Goal: Transaction & Acquisition: Purchase product/service

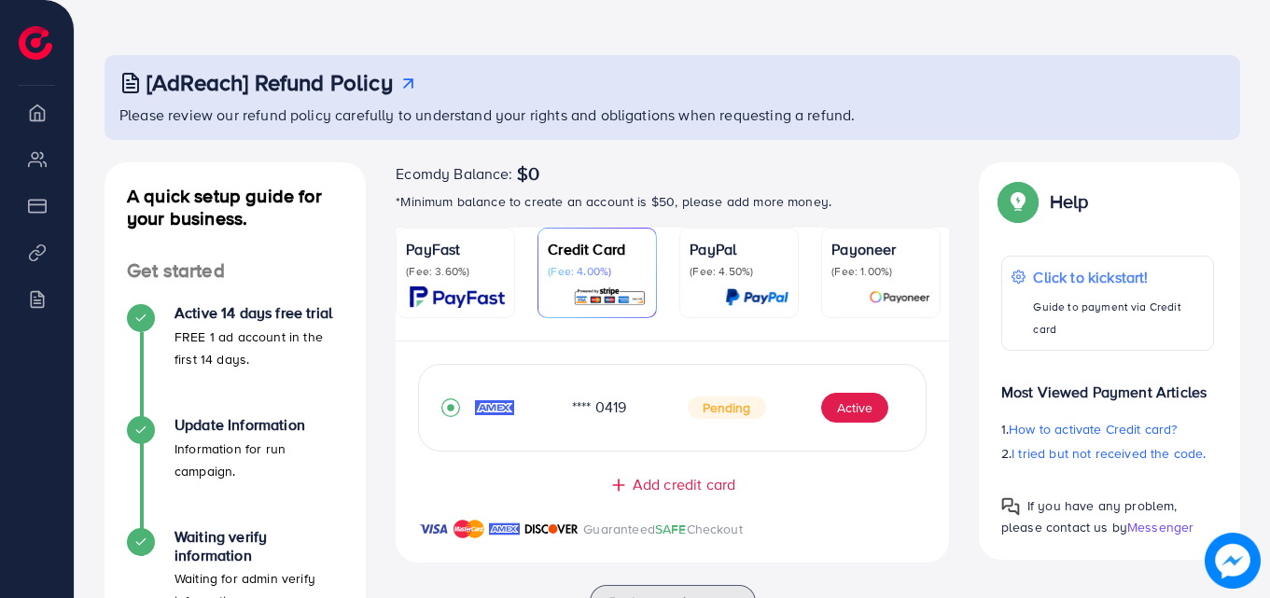
scroll to position [93, 0]
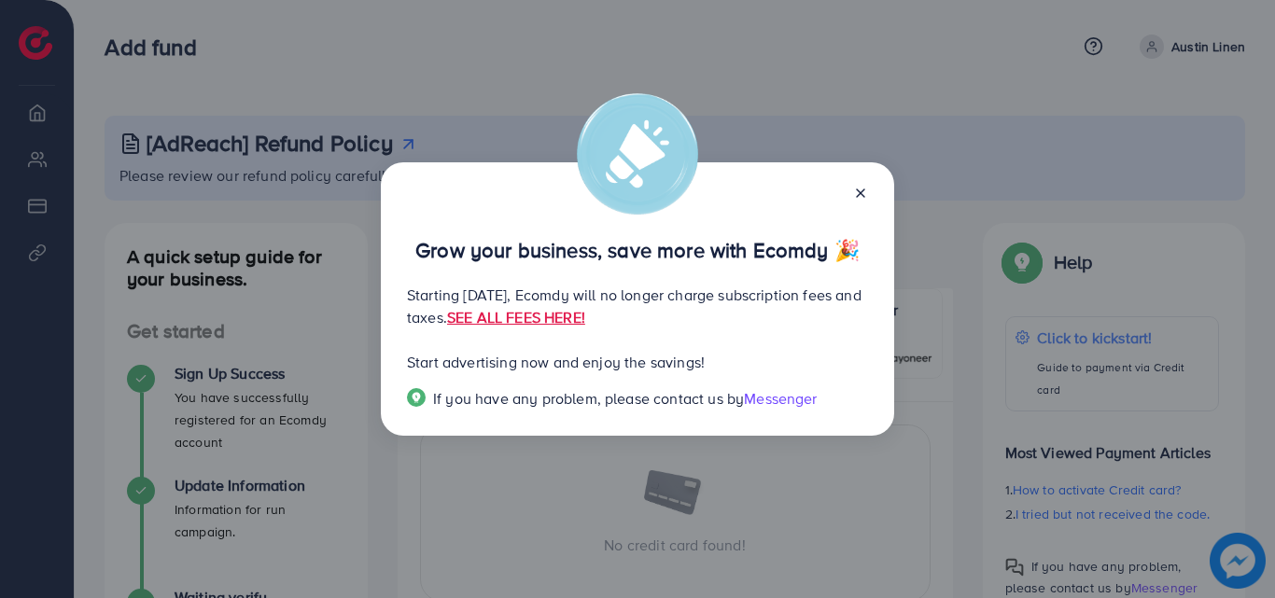
click at [858, 193] on icon at bounding box center [860, 193] width 15 height 15
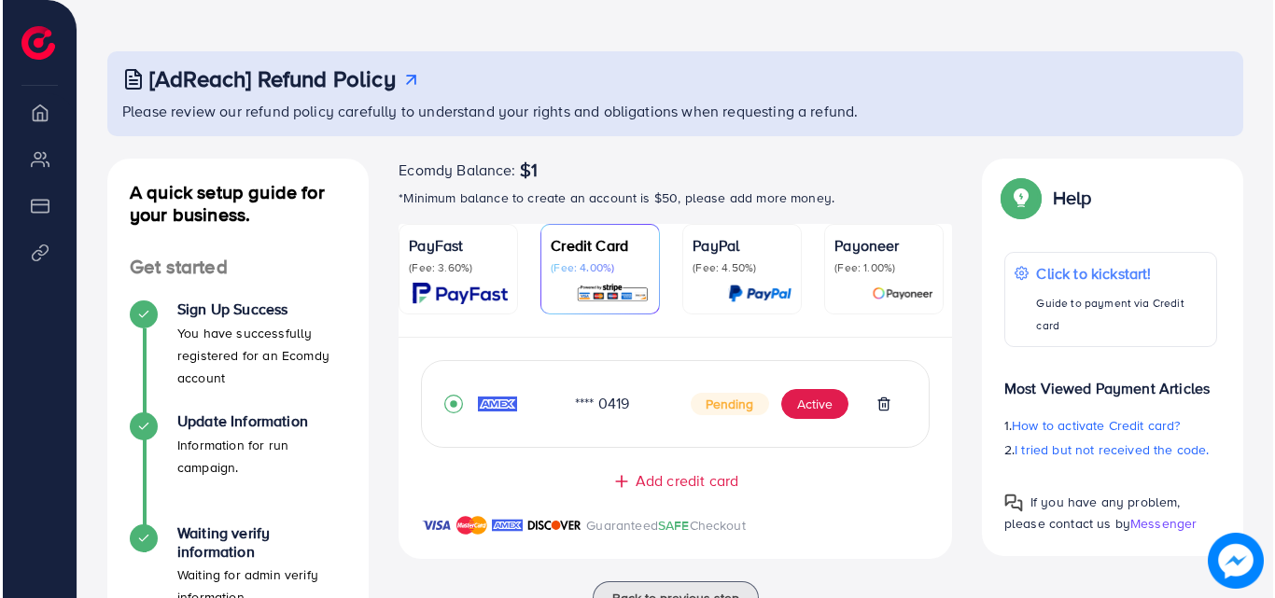
scroll to position [93, 0]
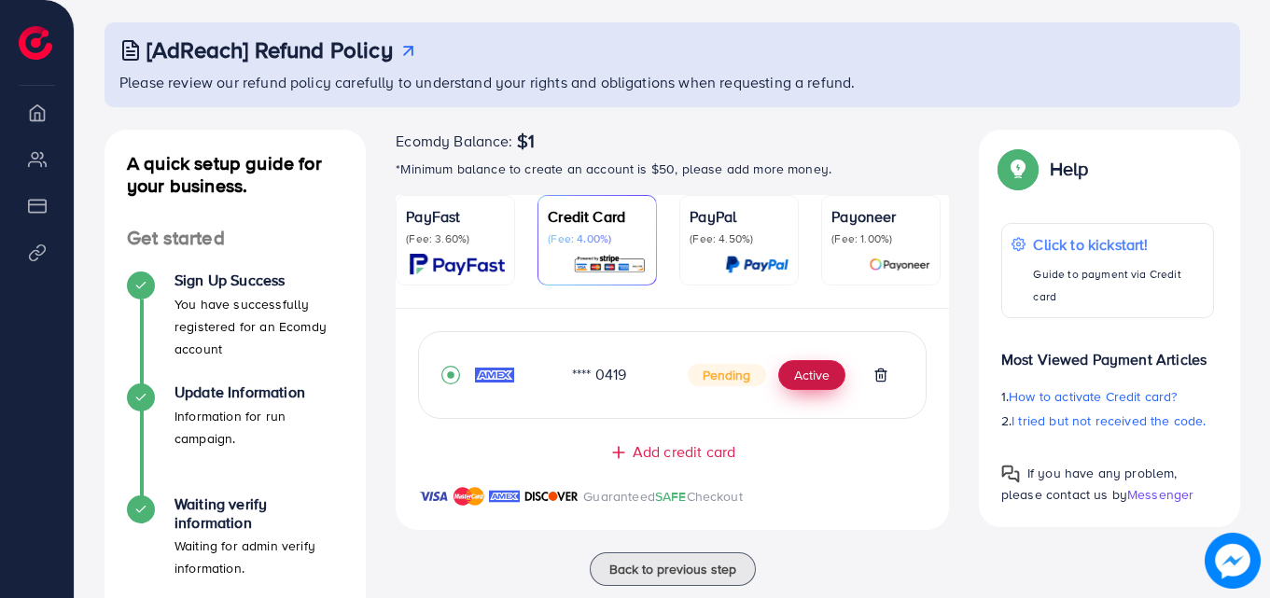
click at [824, 372] on button "Active" at bounding box center [811, 375] width 67 height 30
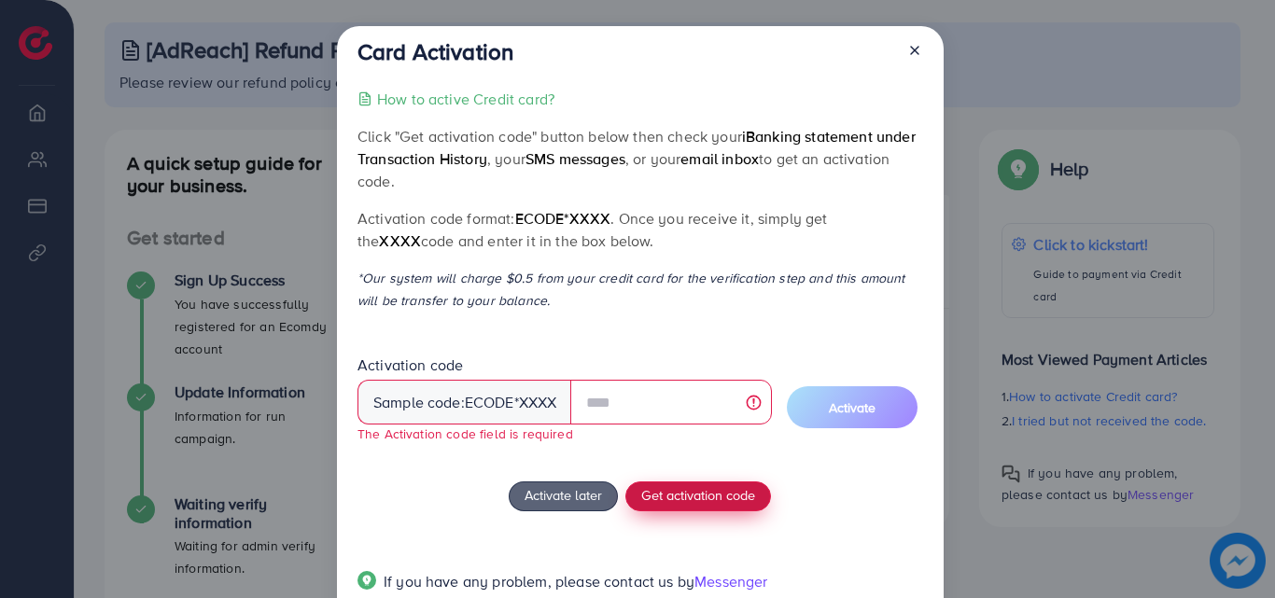
click at [718, 469] on div "How to active Credit card? Click "Get activation code" button below then check …" at bounding box center [639, 351] width 565 height 527
click at [712, 484] on button "Get activation code" at bounding box center [698, 496] width 146 height 30
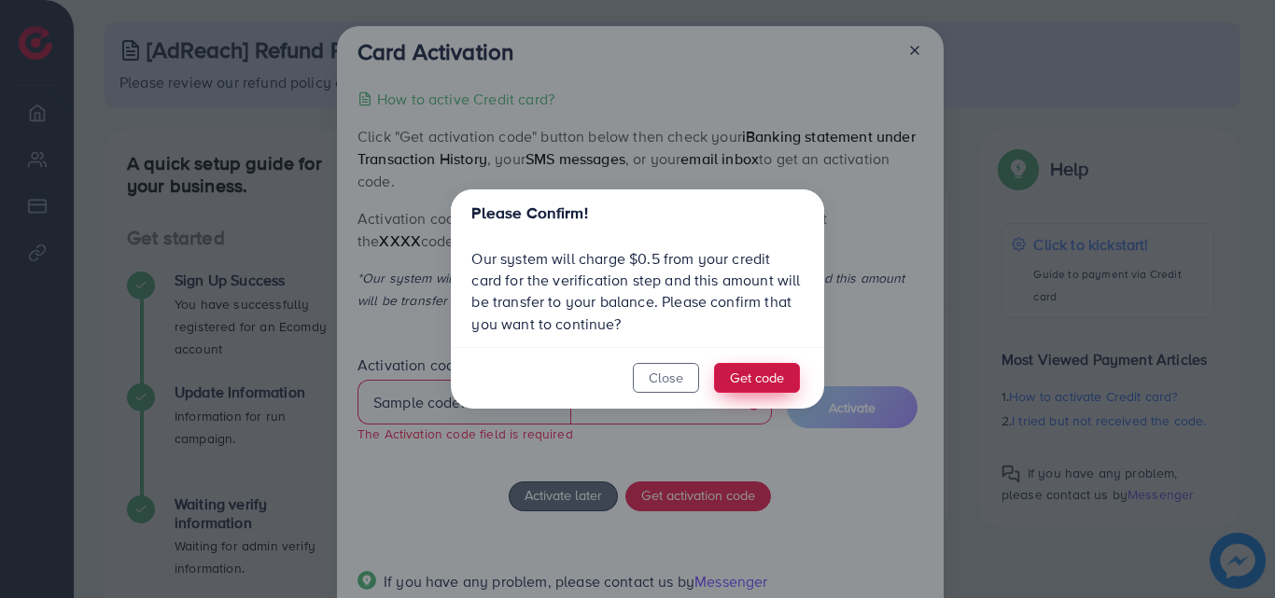
click at [738, 373] on button "Get code" at bounding box center [757, 378] width 86 height 30
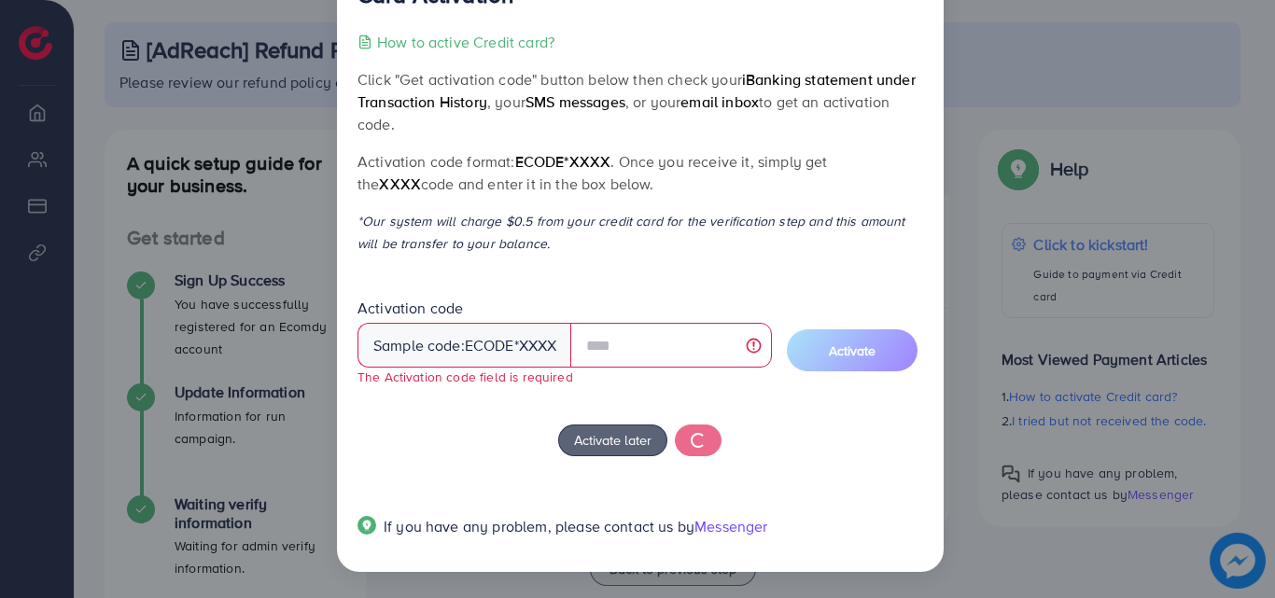
scroll to position [55, 0]
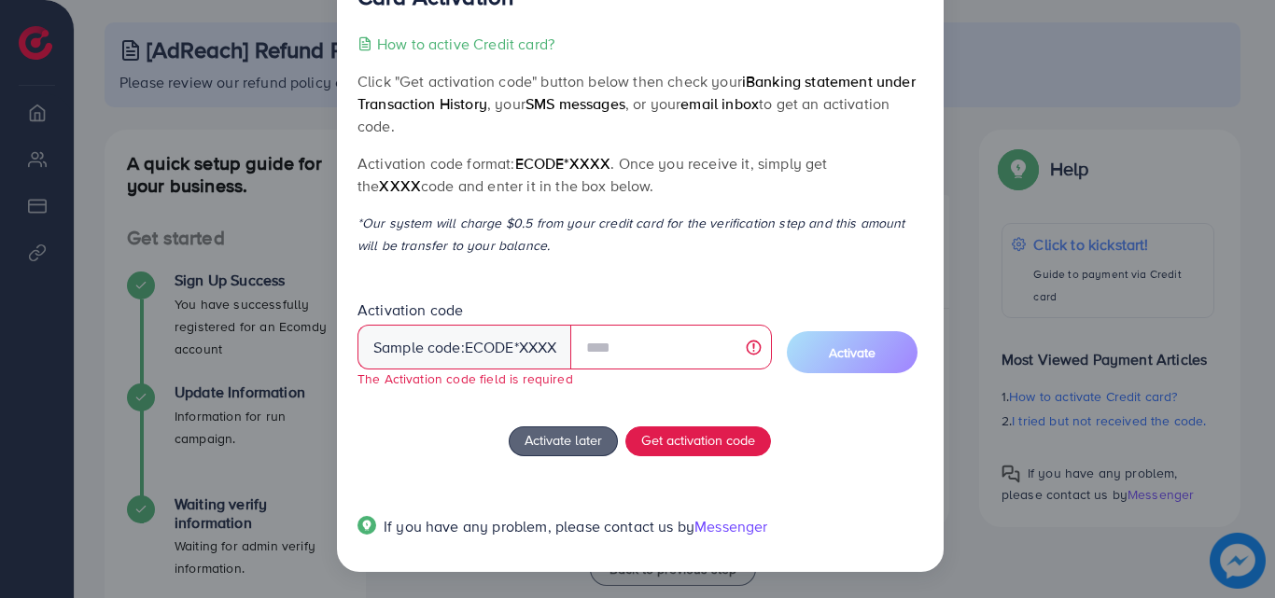
drag, startPoint x: 512, startPoint y: 156, endPoint x: 607, endPoint y: 160, distance: 95.2
click at [607, 160] on p "Activation code format: ecode*XXXX . Once you receive it, simply get the XXXX c…" at bounding box center [639, 174] width 565 height 45
copy p "ecode*XXXX"
click at [689, 216] on p "*Our system will charge $0.5 from your credit card for the verification step an…" at bounding box center [639, 234] width 565 height 45
drag, startPoint x: 665, startPoint y: 82, endPoint x: 678, endPoint y: 119, distance: 39.5
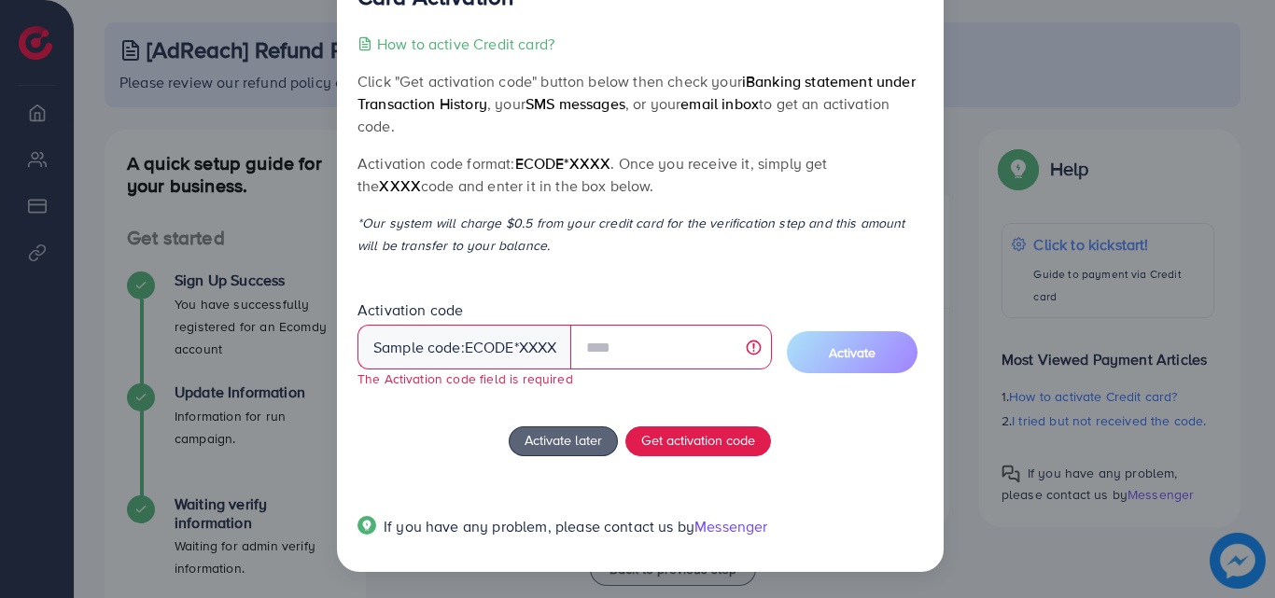
click at [678, 119] on p "Click "Get activation code" button below then check your iBanking statement und…" at bounding box center [639, 103] width 565 height 67
copy p "check your iBanking statement under Transaction History , your SMS messages , o…"
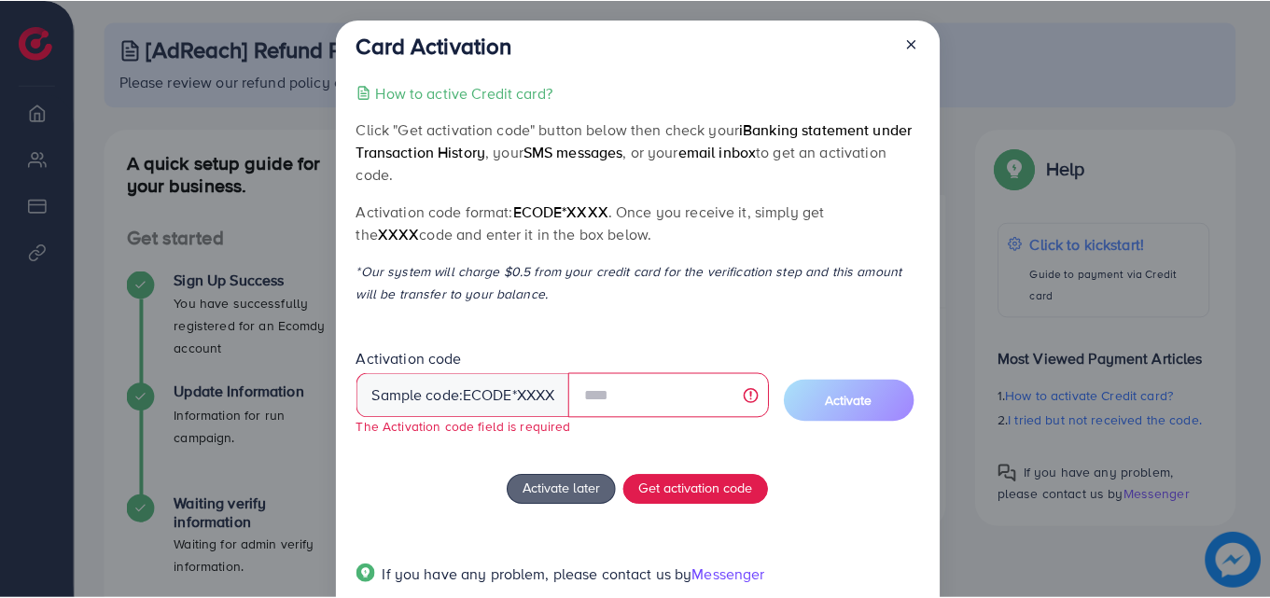
scroll to position [0, 0]
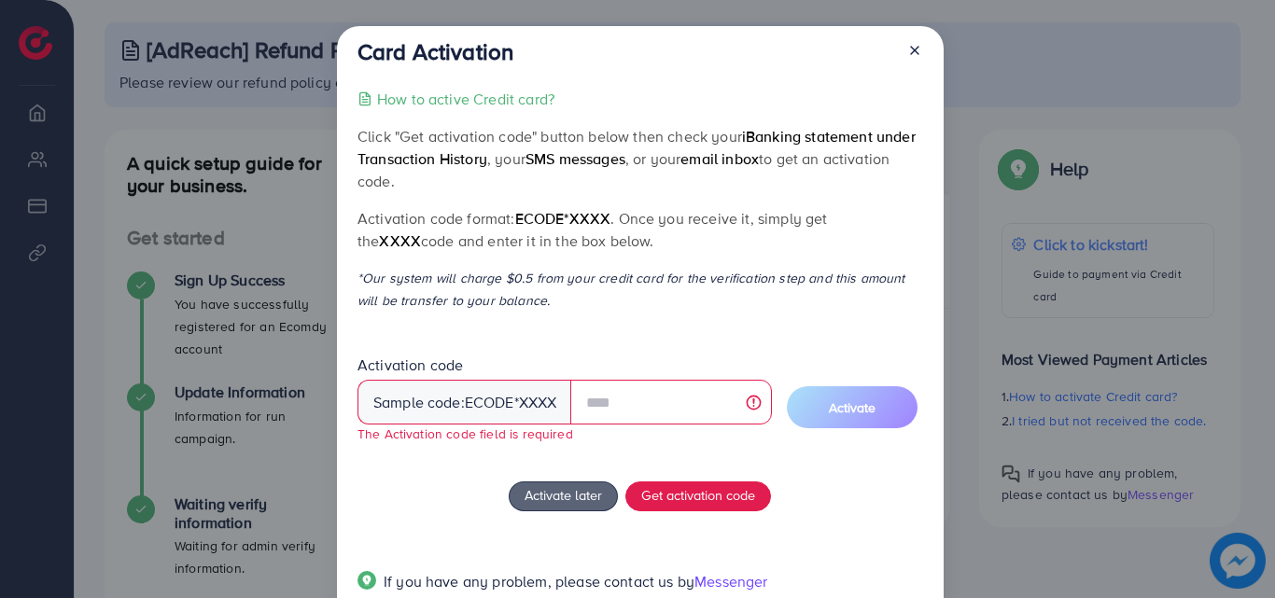
click at [794, 76] on div "Card Activation How to active Credit card? Click "Get activation code" button b…" at bounding box center [640, 326] width 607 height 601
click at [917, 57] on icon at bounding box center [914, 50] width 15 height 15
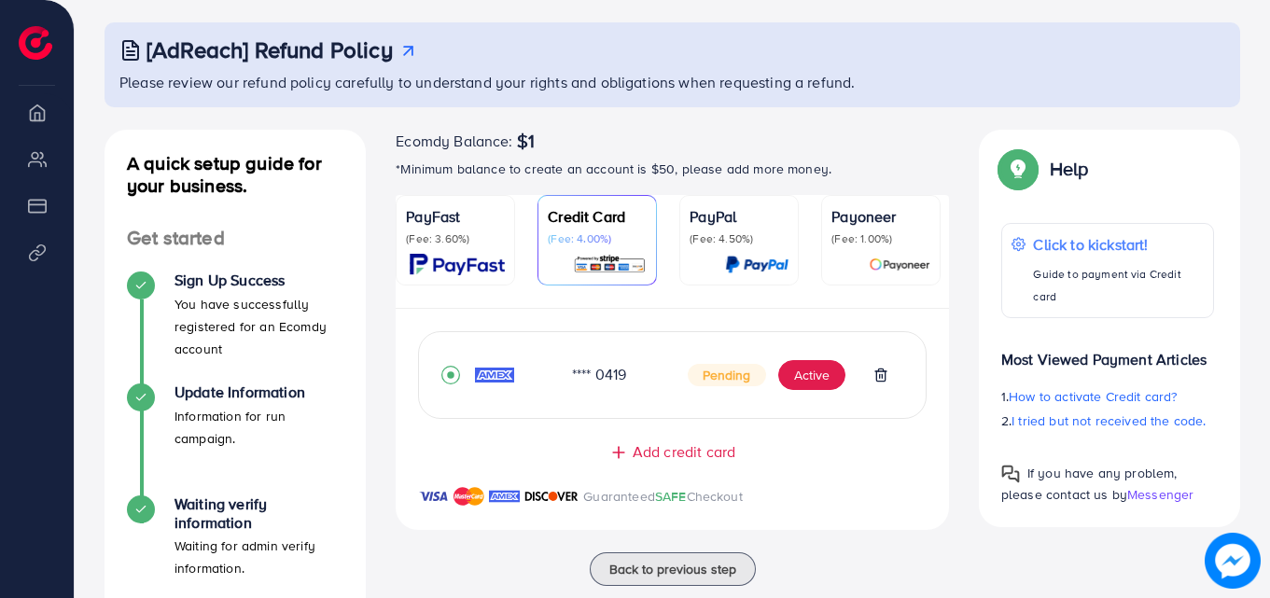
click at [456, 241] on p "(Fee: 3.60%)" at bounding box center [455, 238] width 99 height 15
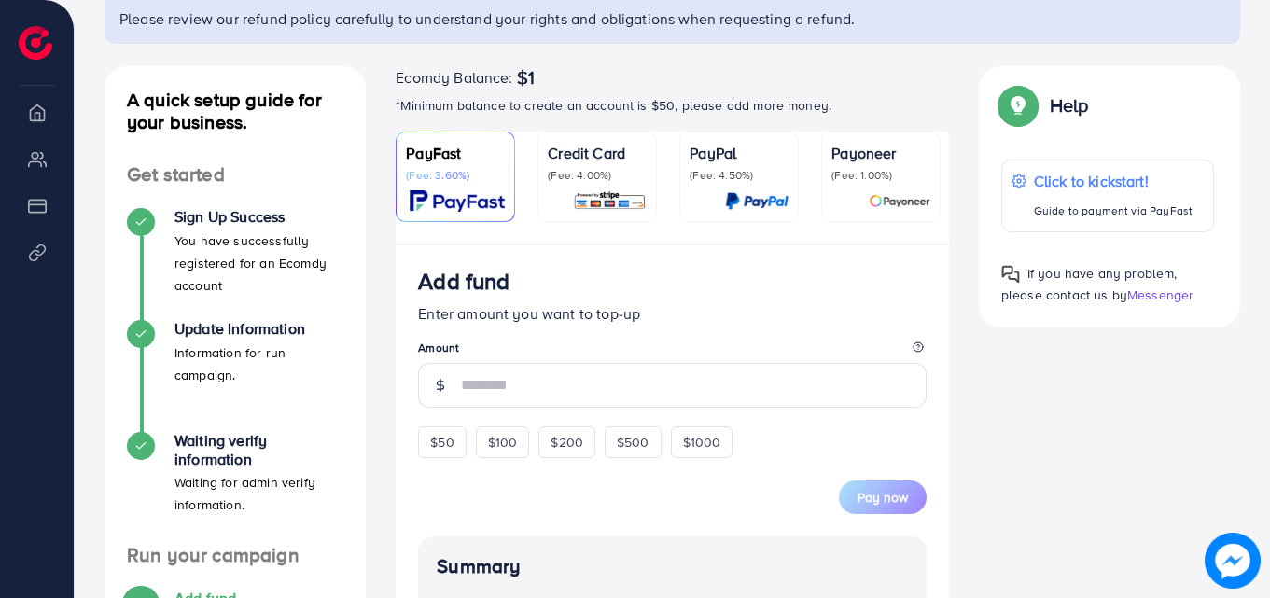
scroll to position [280, 0]
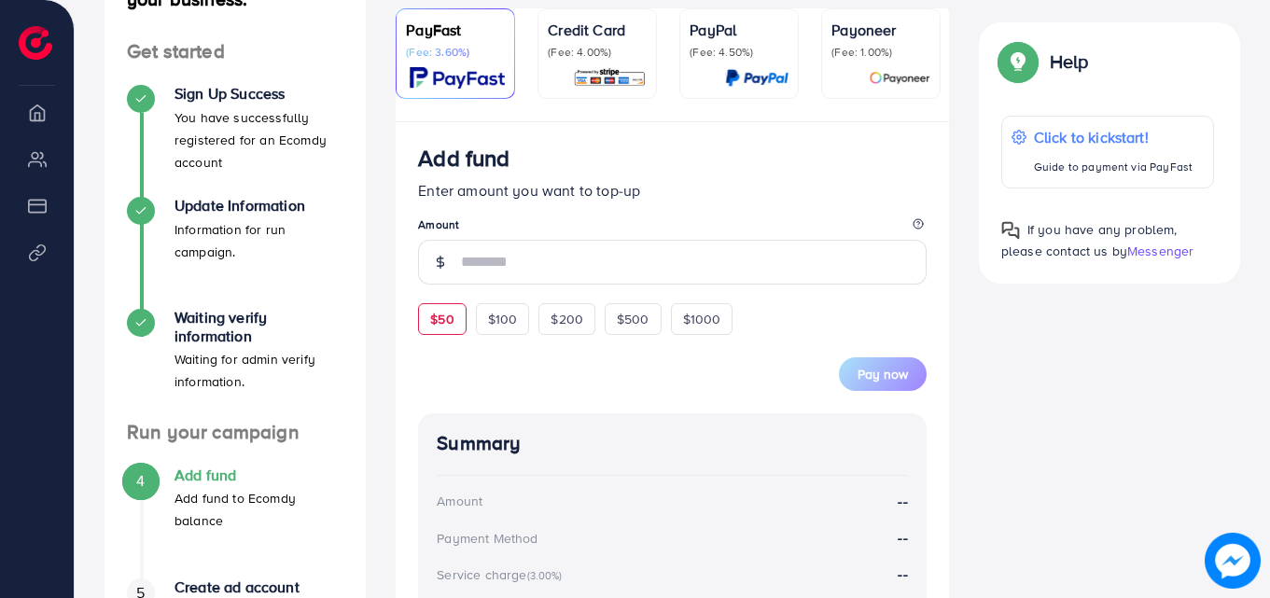
click at [456, 328] on div "$50" at bounding box center [442, 319] width 48 height 32
type input "**"
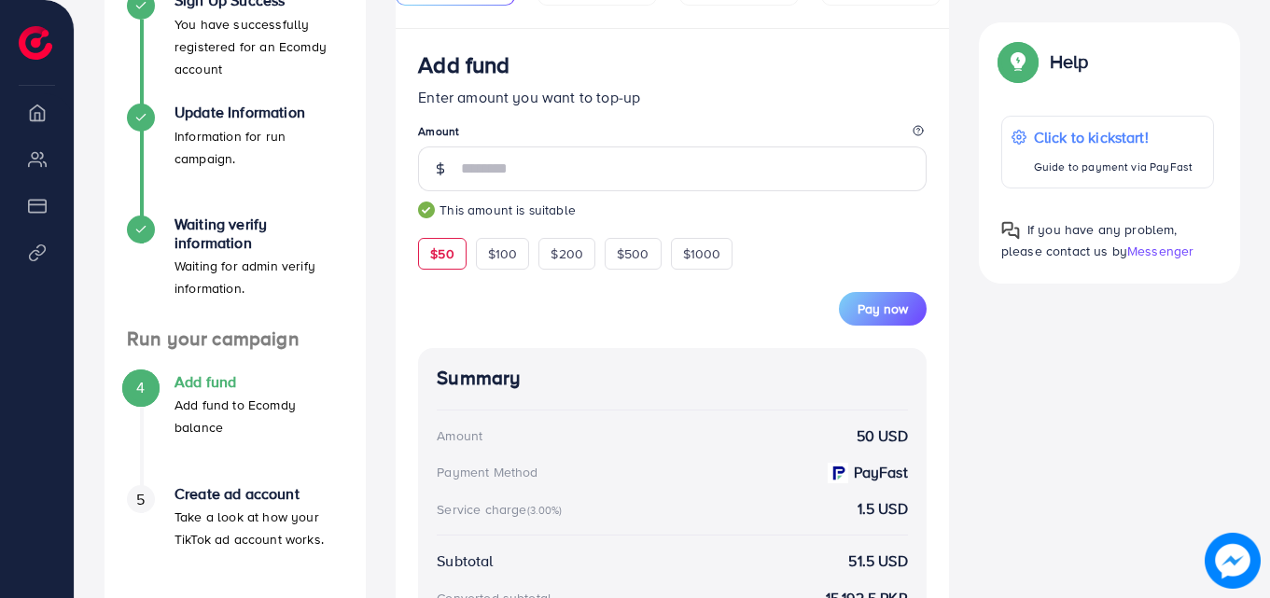
scroll to position [187, 0]
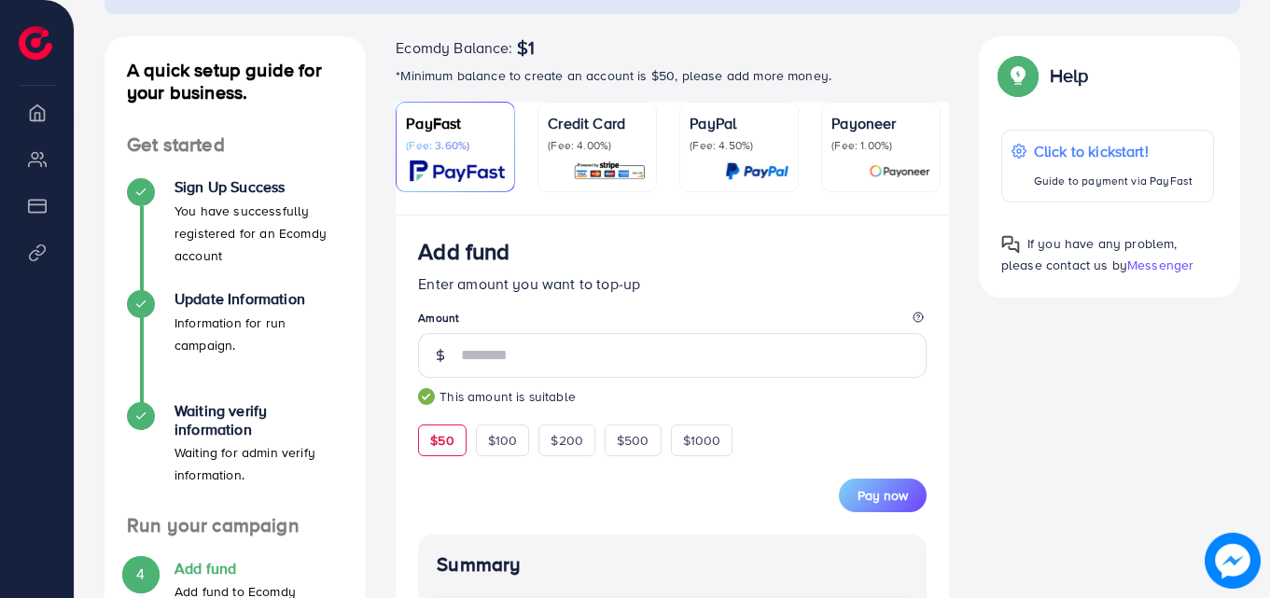
click at [554, 145] on p "(Fee: 4.00%)" at bounding box center [597, 145] width 99 height 15
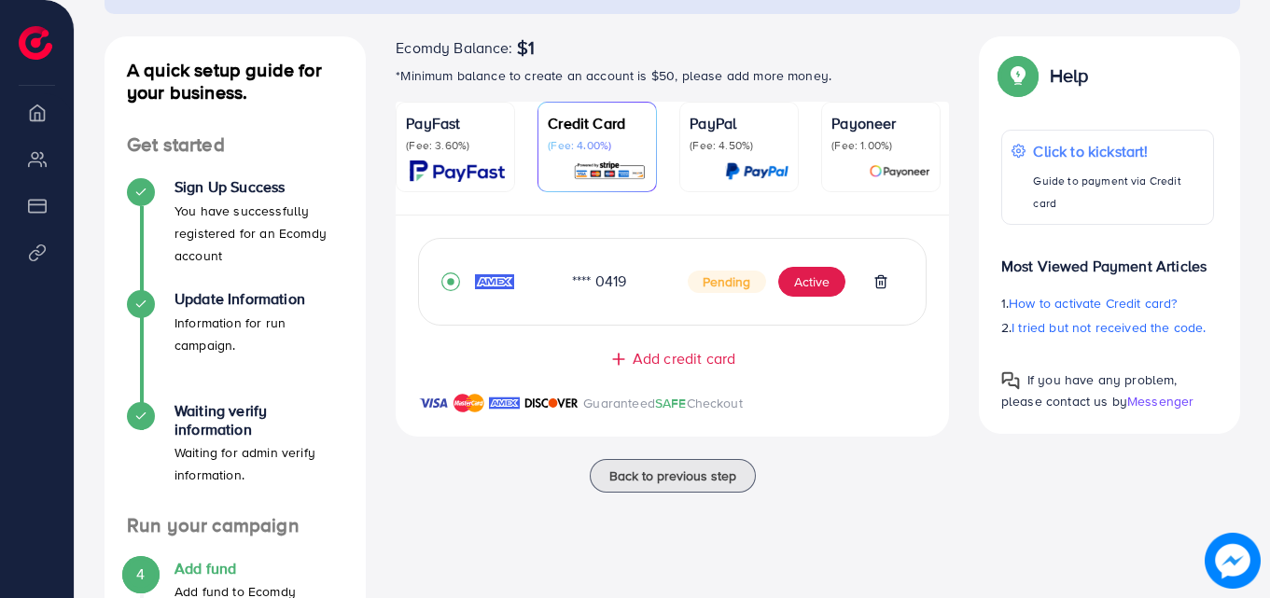
click at [495, 159] on div "PayFast (Fee: 3.60%)" at bounding box center [455, 147] width 99 height 70
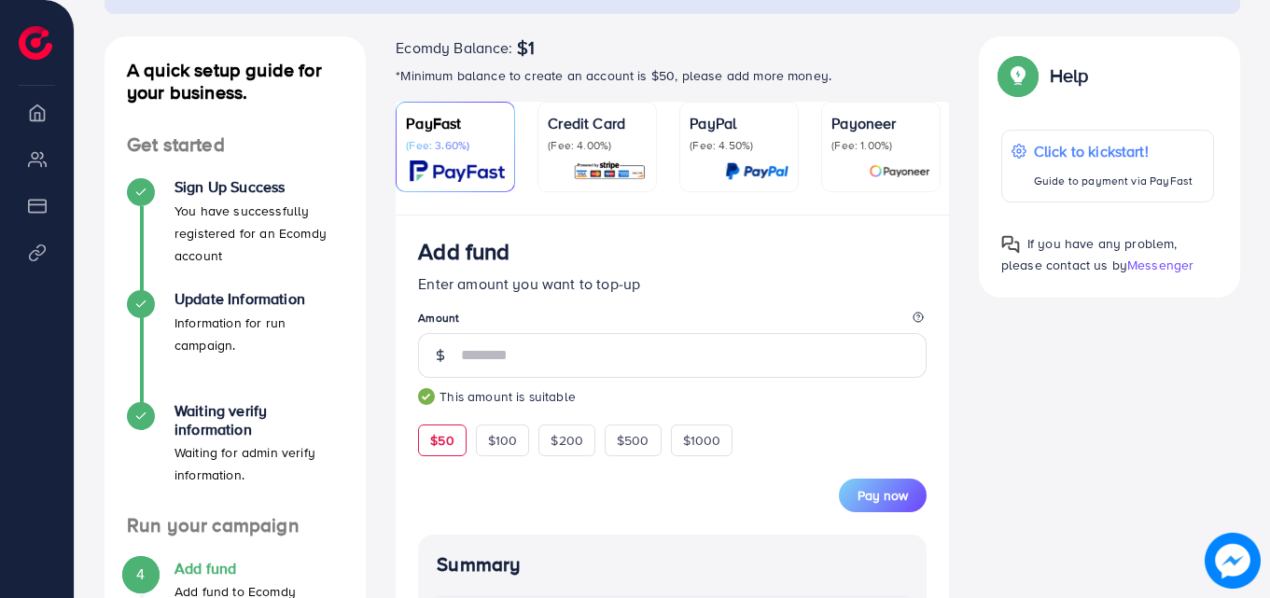
click at [582, 160] on img at bounding box center [610, 170] width 74 height 21
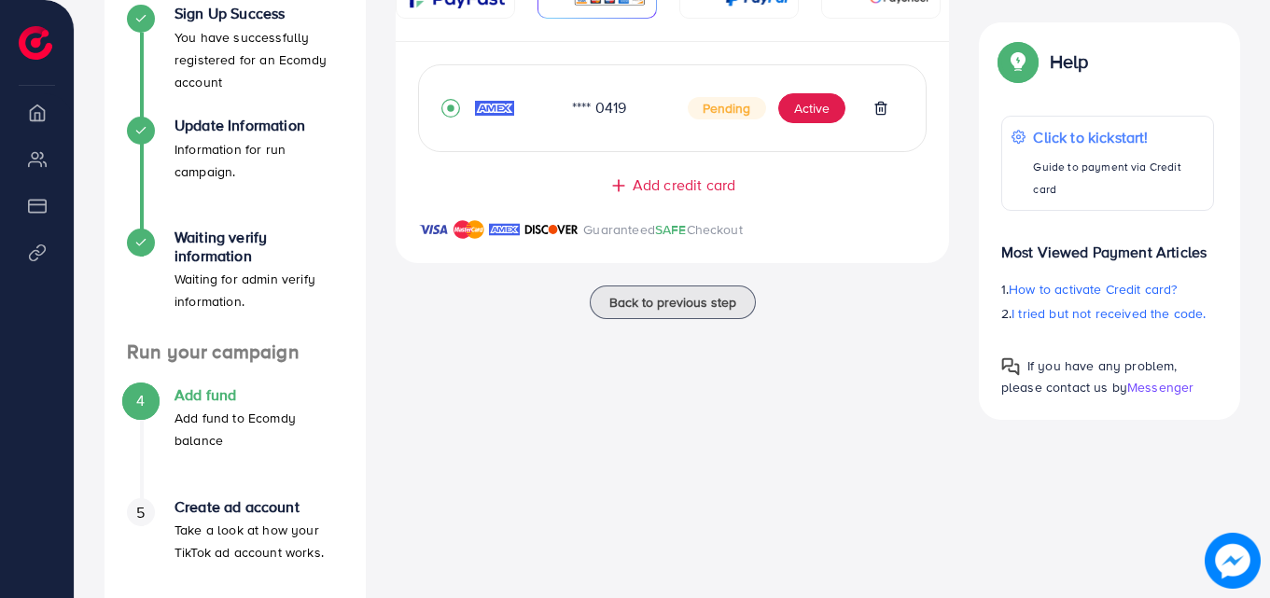
scroll to position [238, 0]
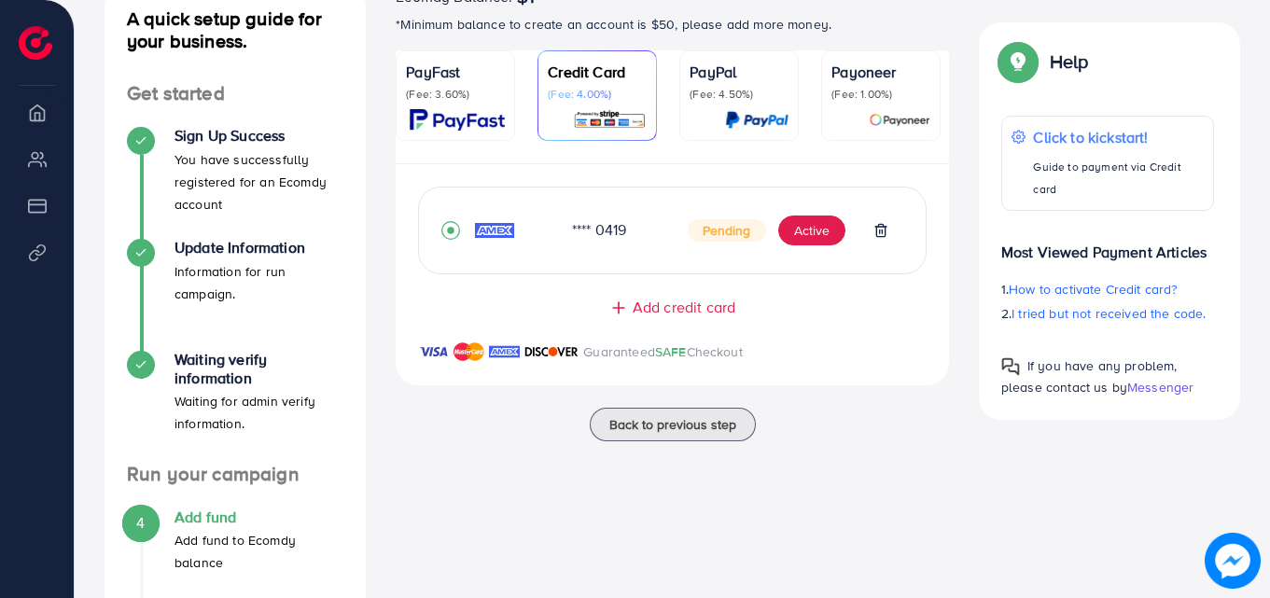
click at [453, 103] on div "PayFast (Fee: 3.60%)" at bounding box center [455, 96] width 99 height 70
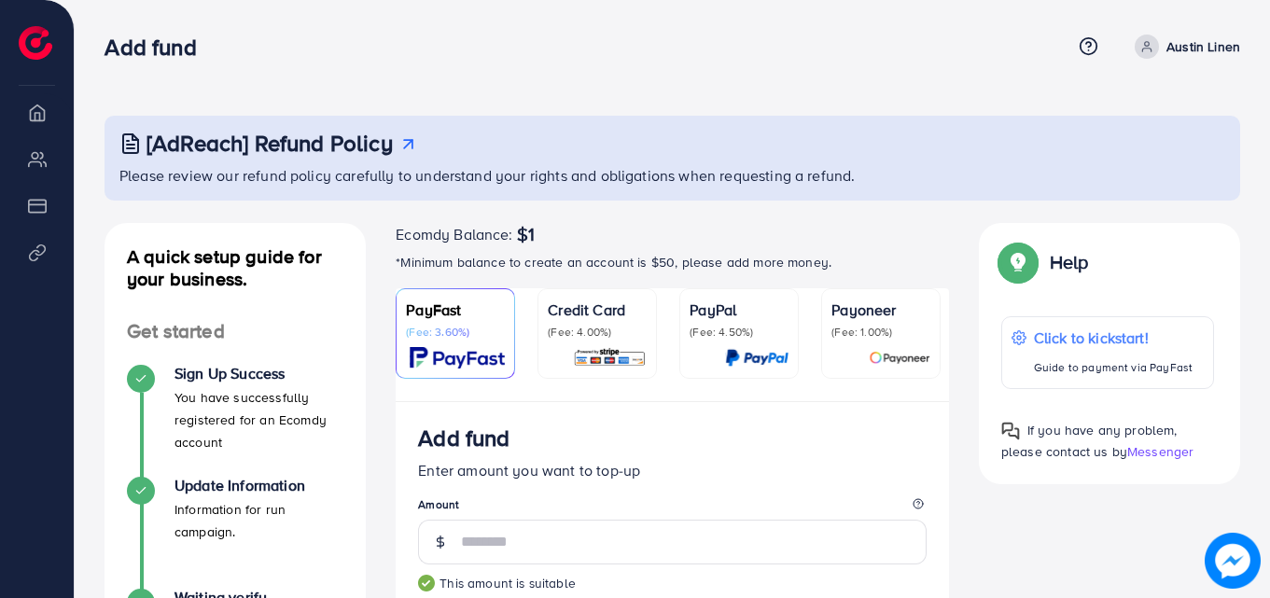
click at [738, 342] on div "PayPal (Fee: 4.50%)" at bounding box center [739, 334] width 99 height 70
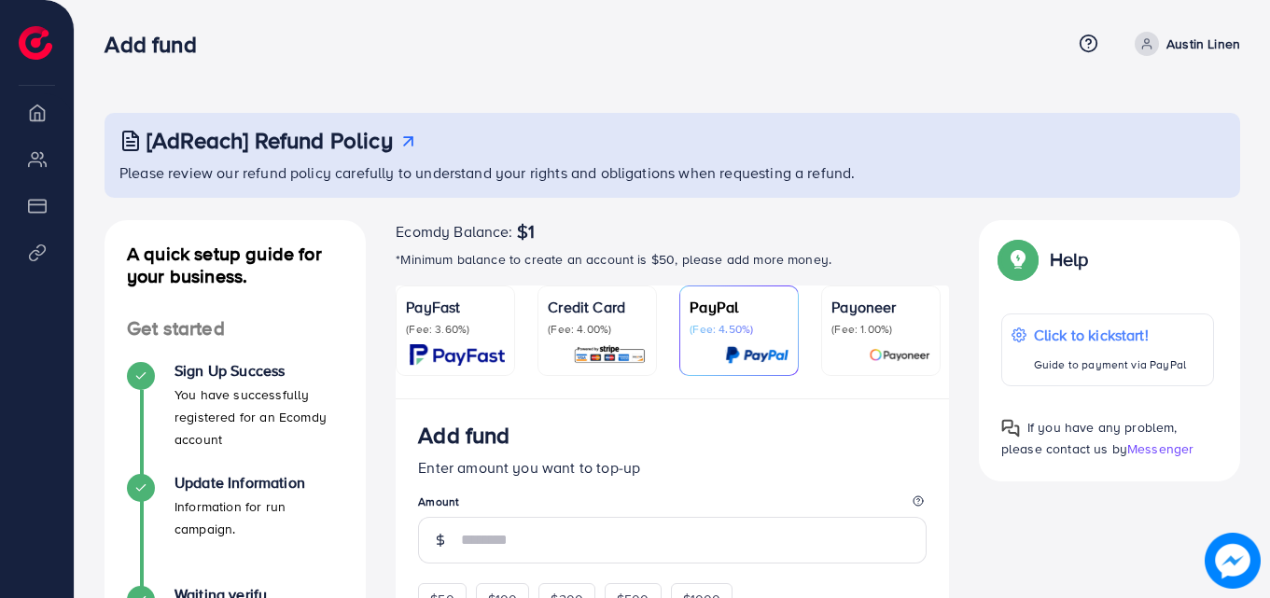
scroll to position [2, 0]
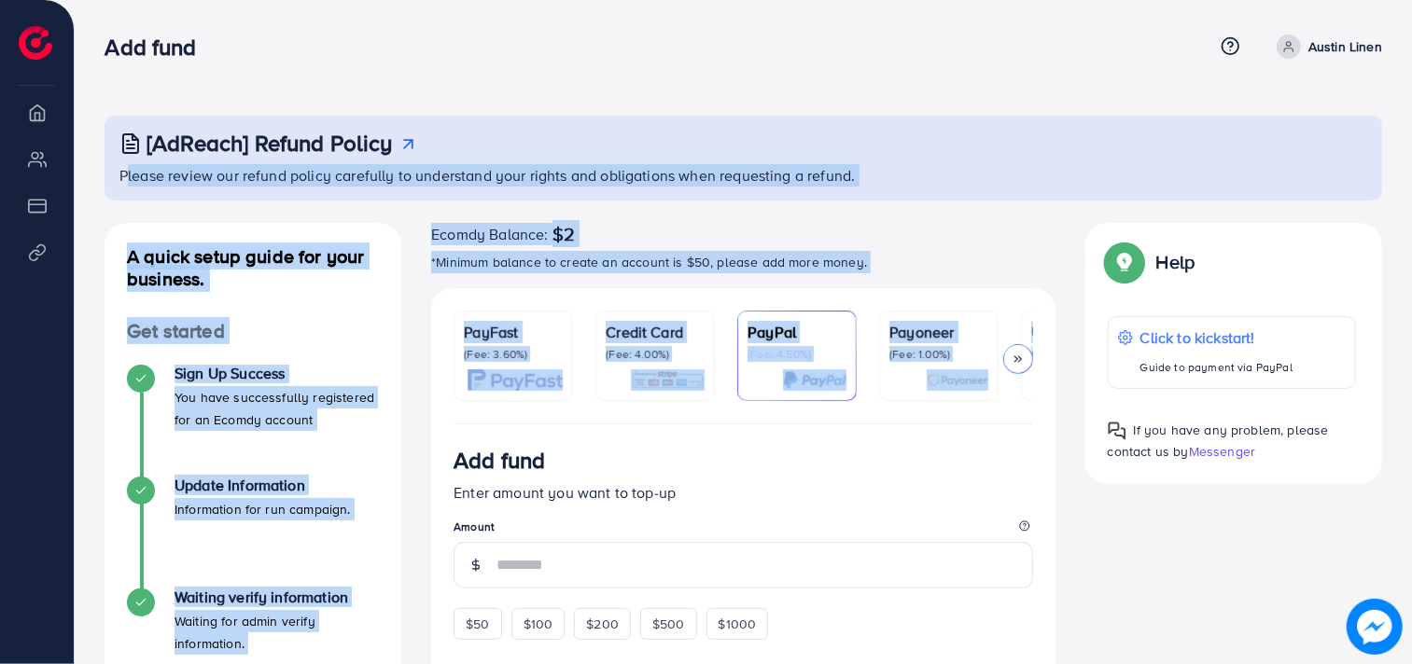
drag, startPoint x: 0, startPoint y: 0, endPoint x: 1008, endPoint y: 364, distance: 1071.4
click at [1008, 364] on div "[AdReach] Refund Policy Please review our refund policy carefully to understand…" at bounding box center [743, 581] width 1337 height 1162
click at [1008, 364] on div at bounding box center [1018, 359] width 30 height 30
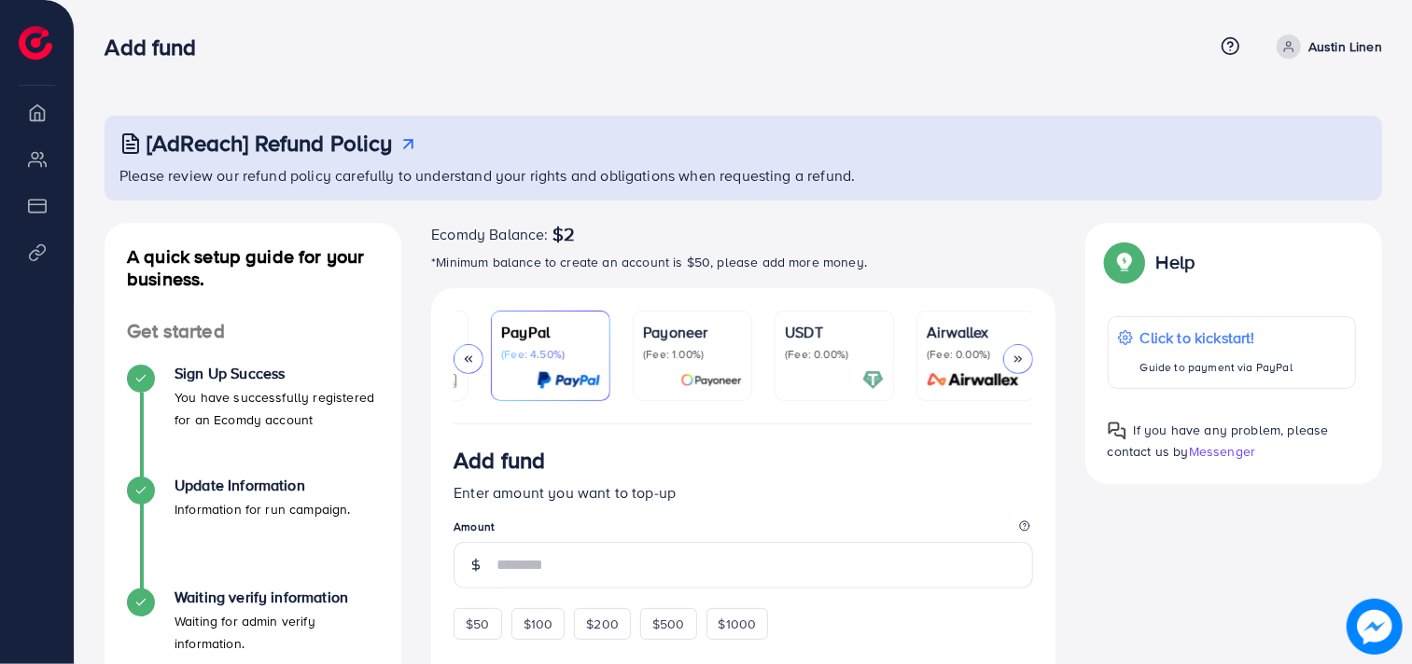
scroll to position [0, 248]
click at [835, 347] on p "(Fee: 0.00%)" at bounding box center [832, 354] width 99 height 15
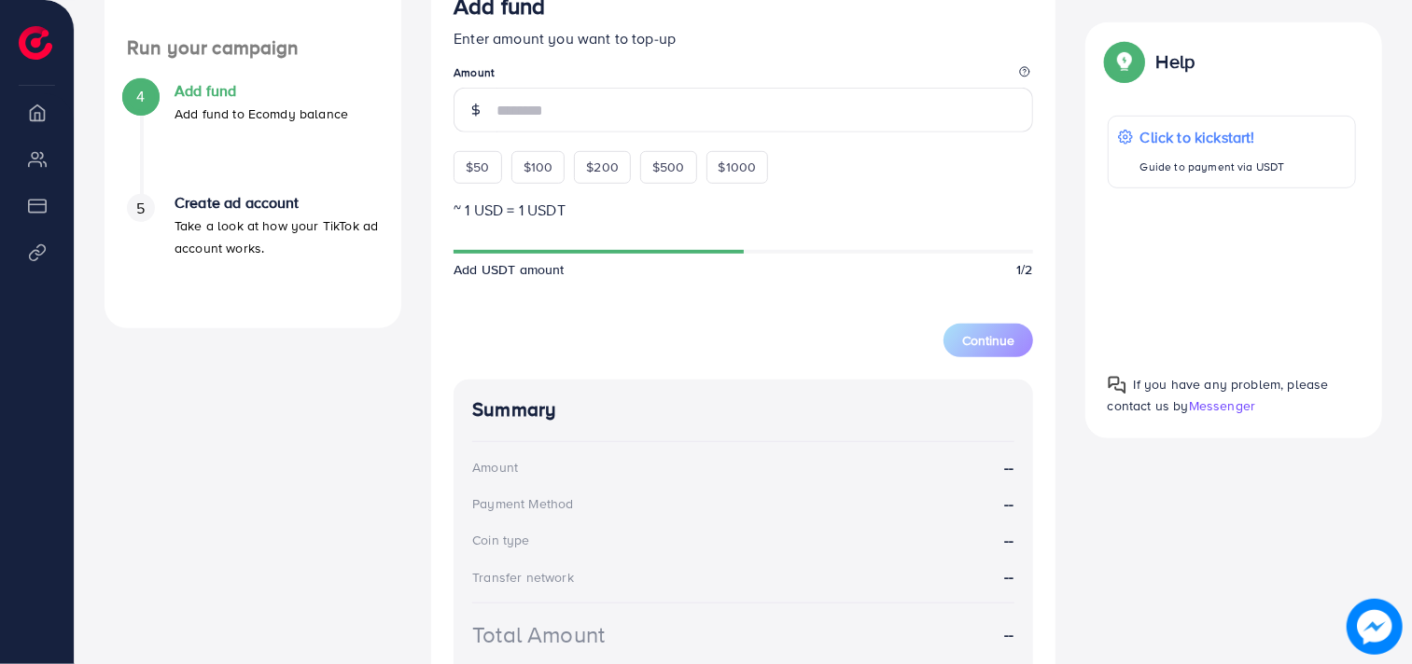
scroll to position [665, 0]
click at [481, 164] on span "$50" at bounding box center [477, 166] width 23 height 19
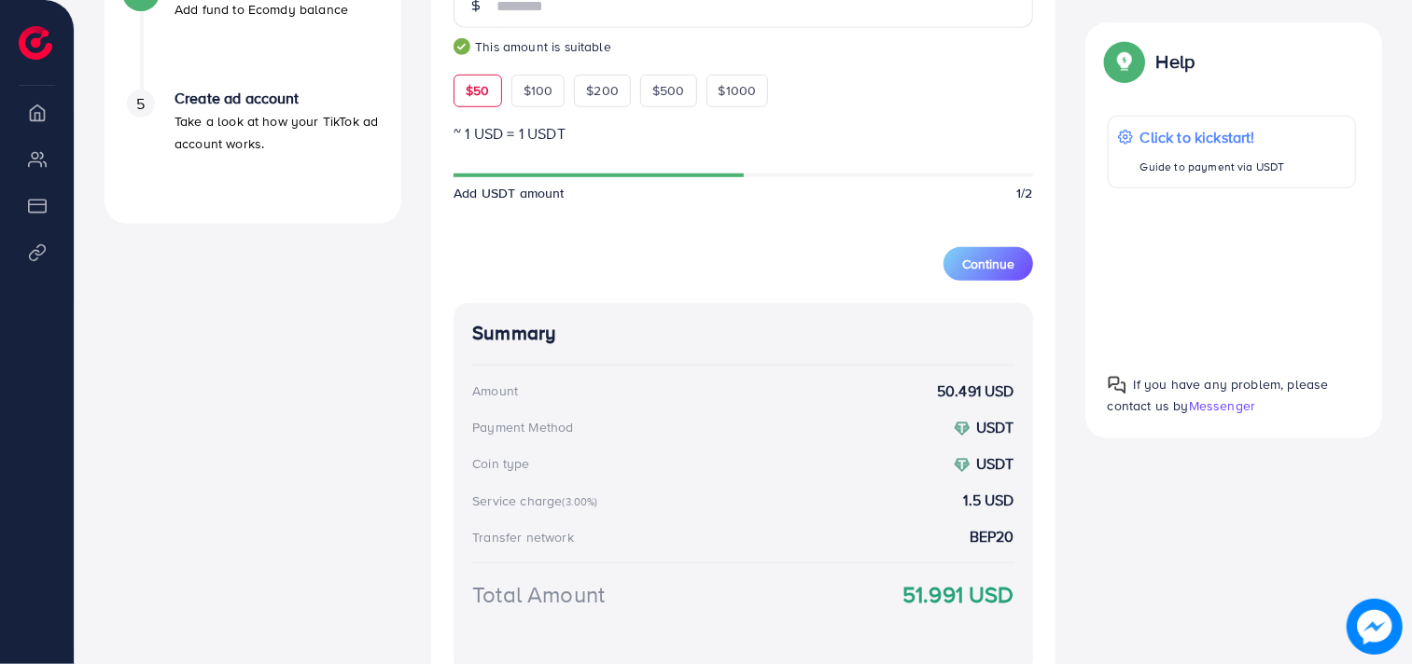
scroll to position [748, 0]
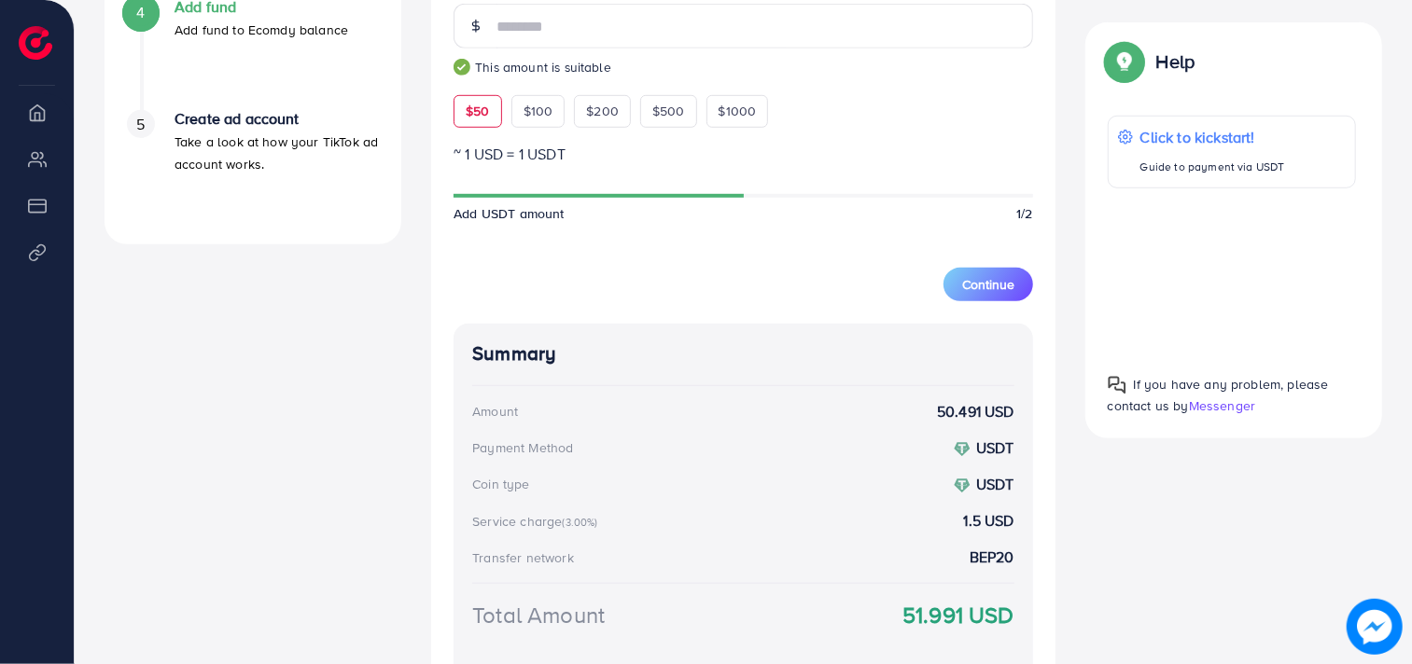
click at [528, 132] on form "Add fund Enter amount you want to top-up Amount ** This amount is suitable $50 …" at bounding box center [742, 105] width 579 height 393
click at [528, 119] on span "$100" at bounding box center [538, 111] width 30 height 19
click at [477, 118] on span "$50" at bounding box center [477, 111] width 23 height 19
type input "**"
click at [477, 118] on span "$50" at bounding box center [477, 111] width 23 height 19
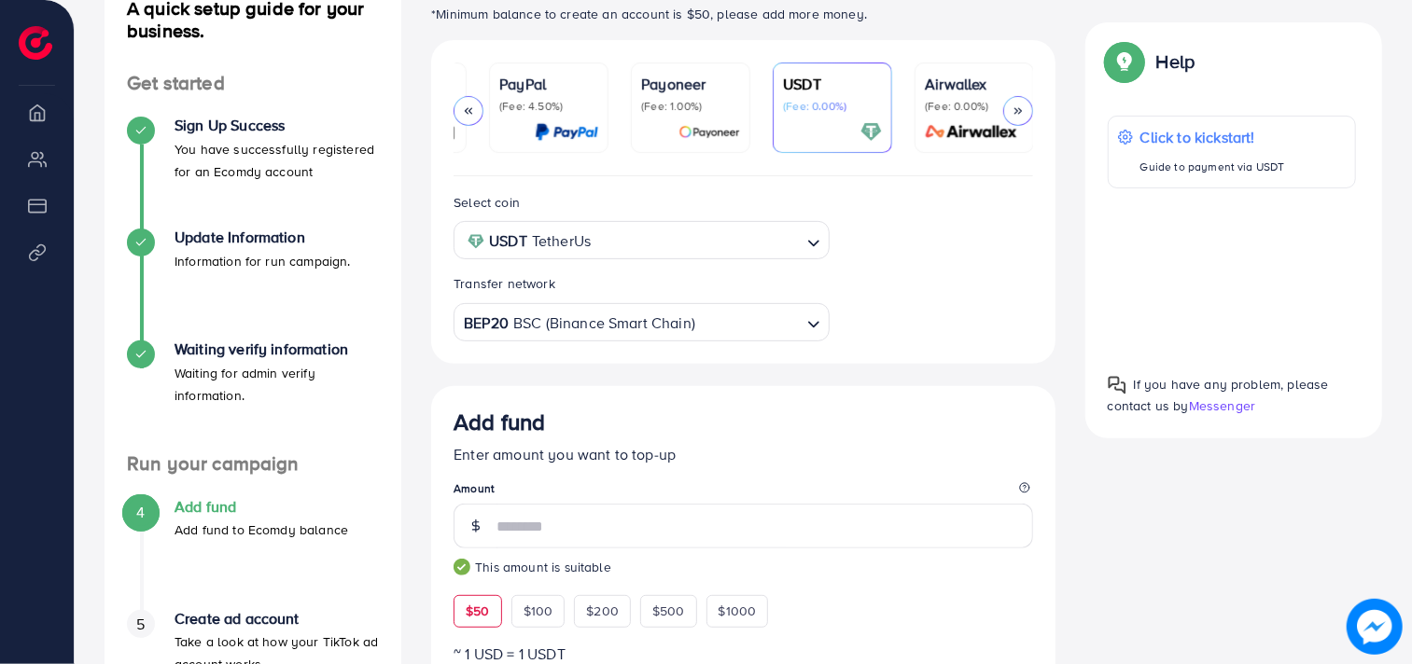
scroll to position [247, 0]
click at [467, 114] on polyline at bounding box center [467, 112] width 3 height 6
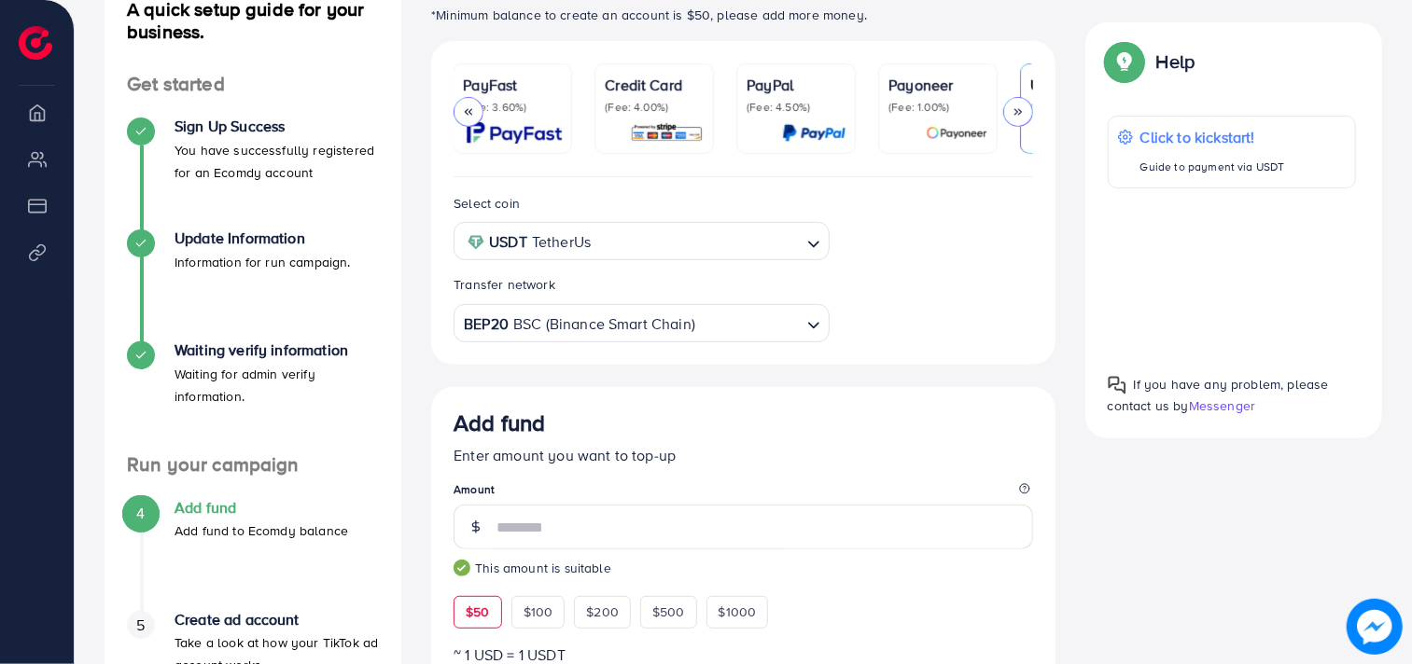
scroll to position [0, 0]
click at [637, 107] on p "(Fee: 4.00%)" at bounding box center [655, 107] width 99 height 15
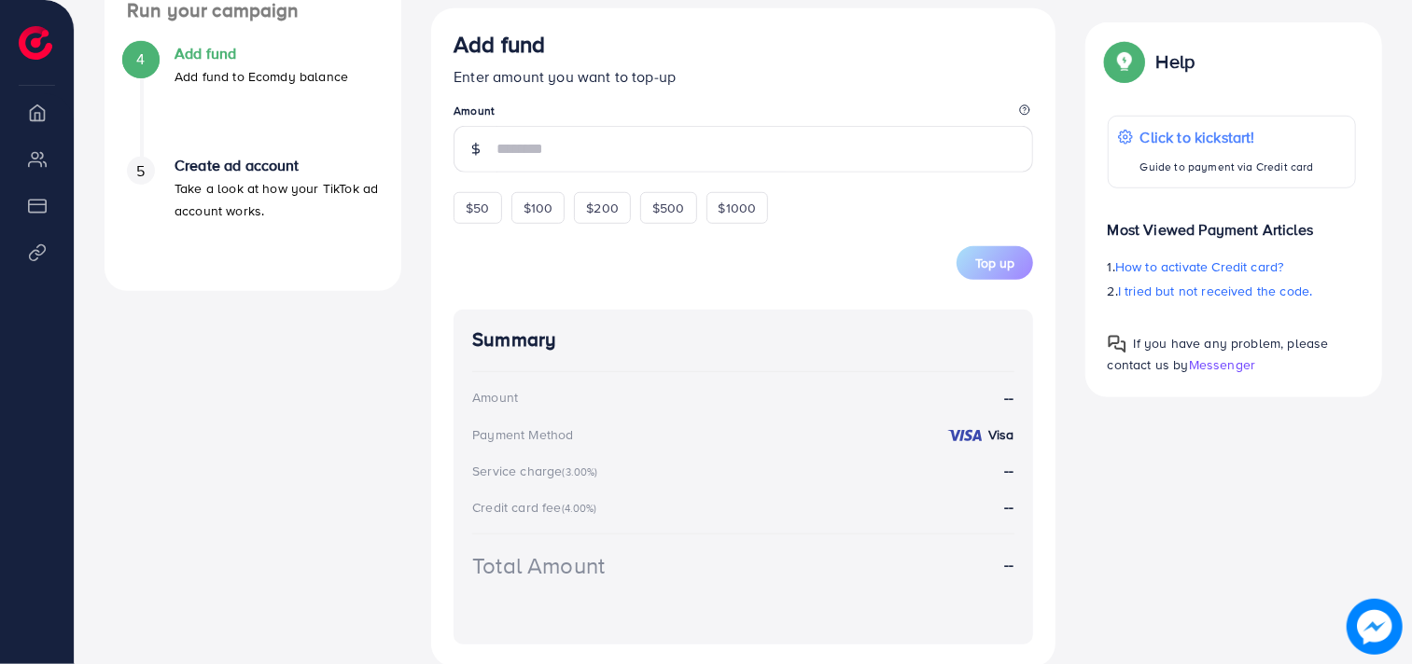
scroll to position [714, 0]
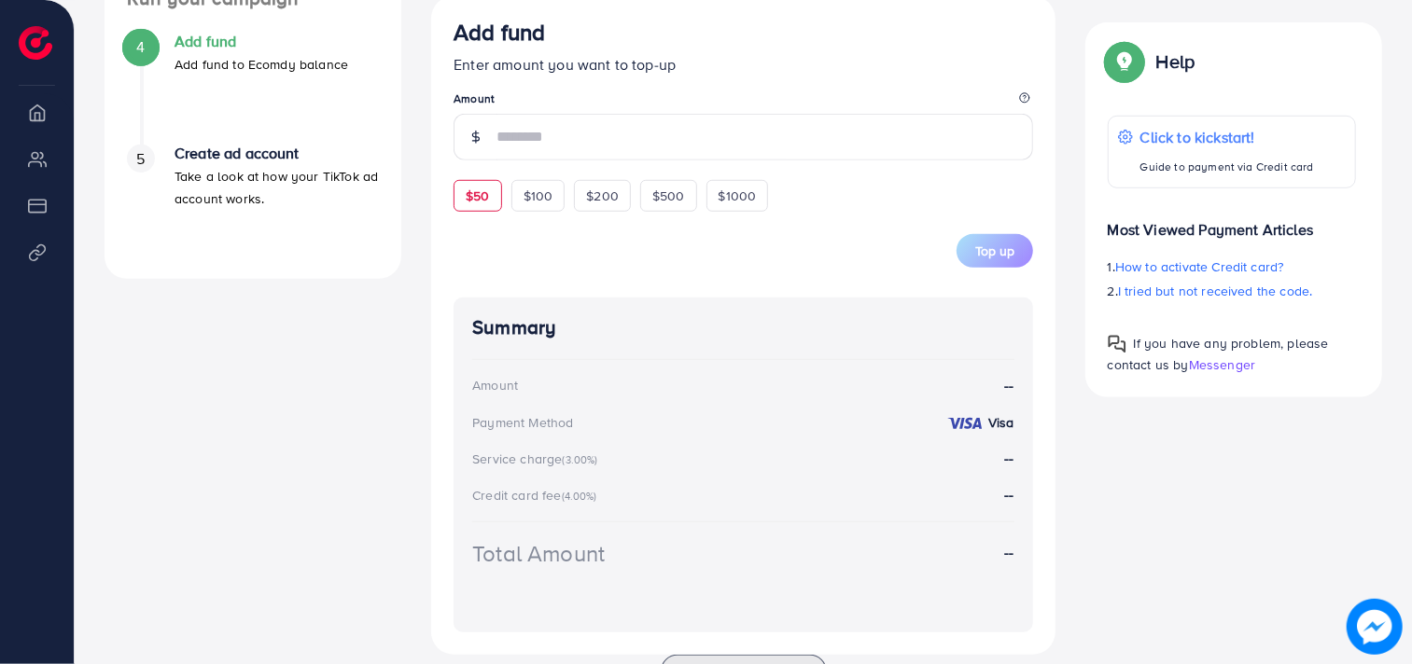
click at [489, 199] on span "$50" at bounding box center [477, 196] width 23 height 19
type input "**"
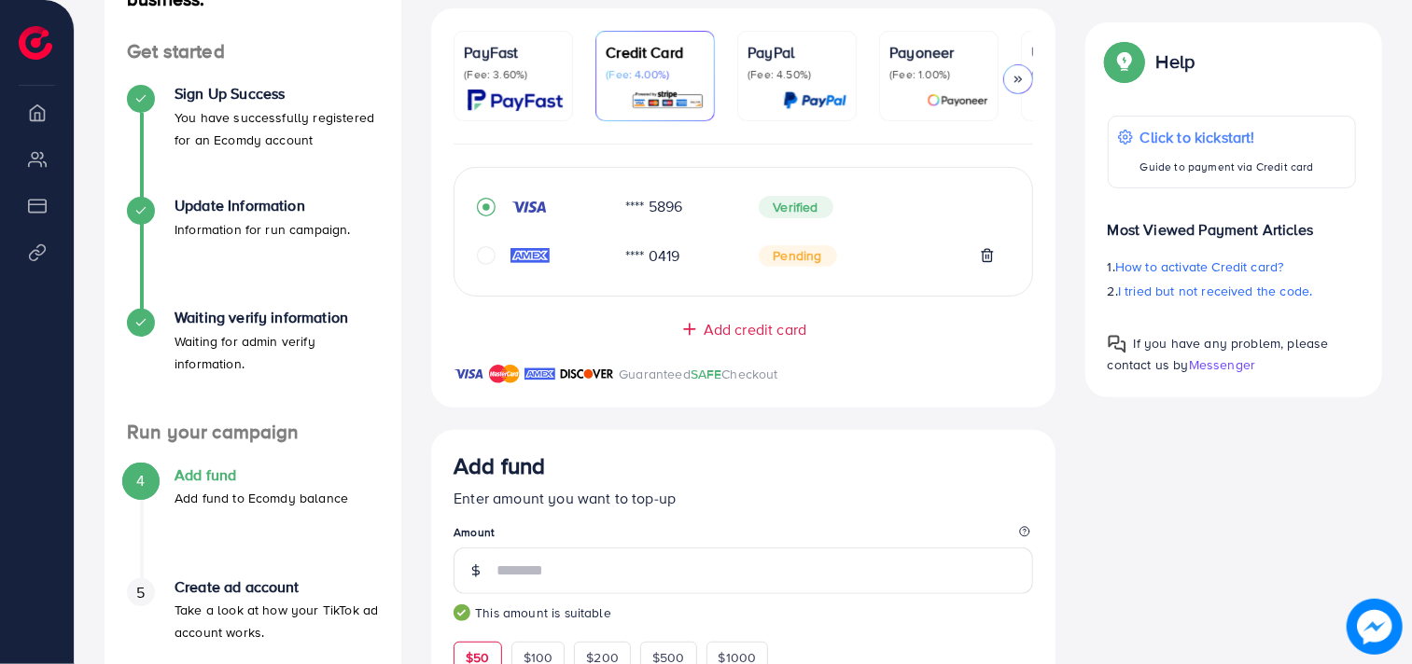
scroll to position [278, 0]
click at [538, 110] on img at bounding box center [514, 101] width 95 height 21
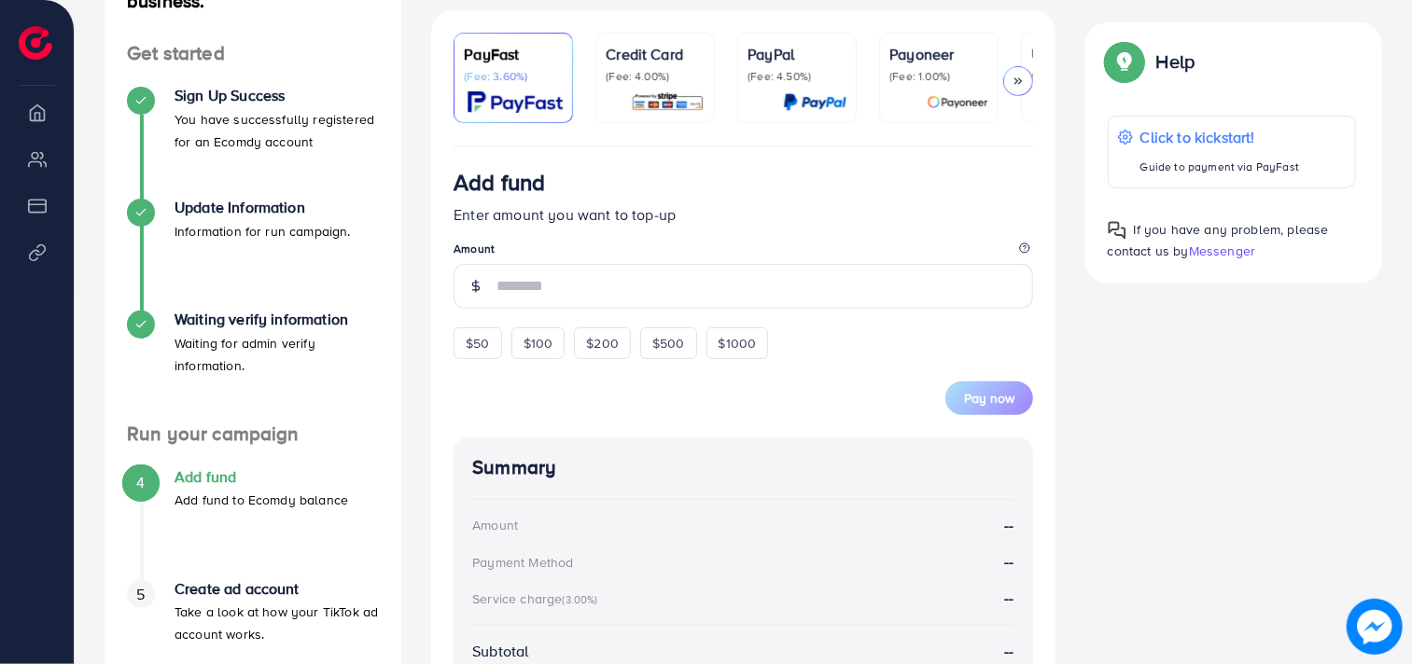
click at [670, 69] on p "(Fee: 4.00%)" at bounding box center [655, 76] width 99 height 15
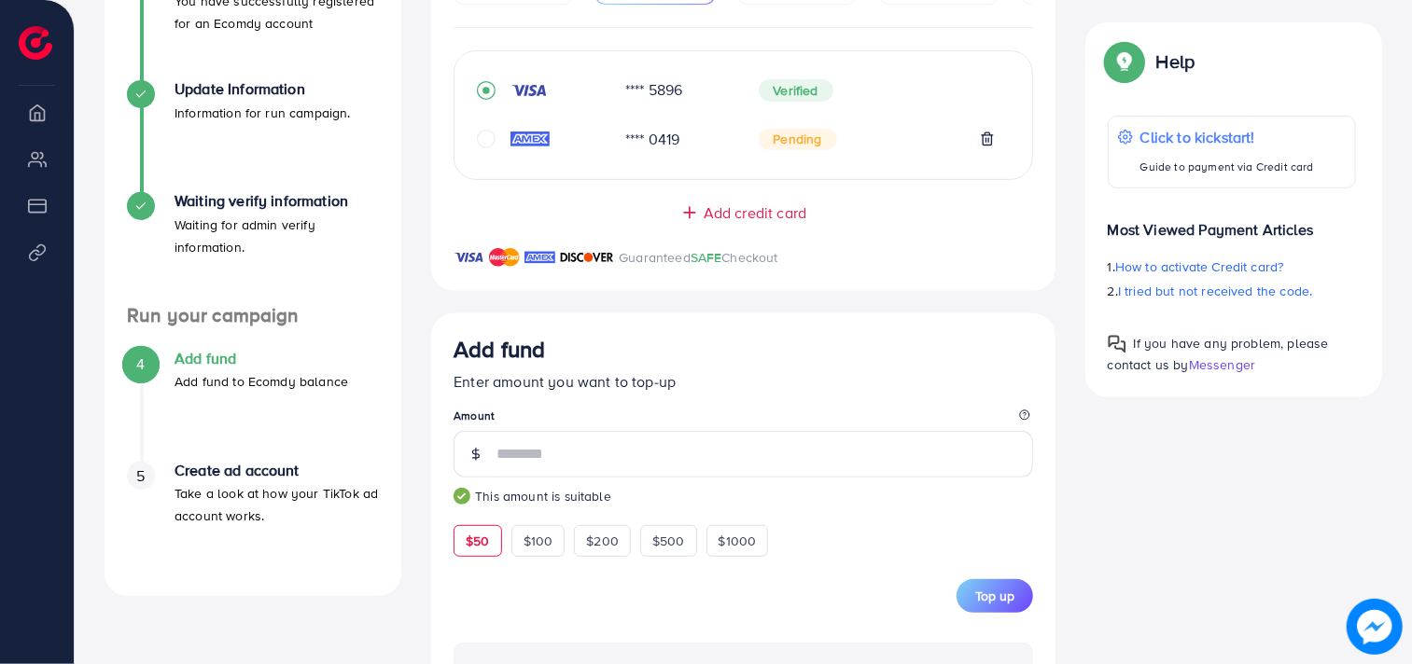
scroll to position [201, 0]
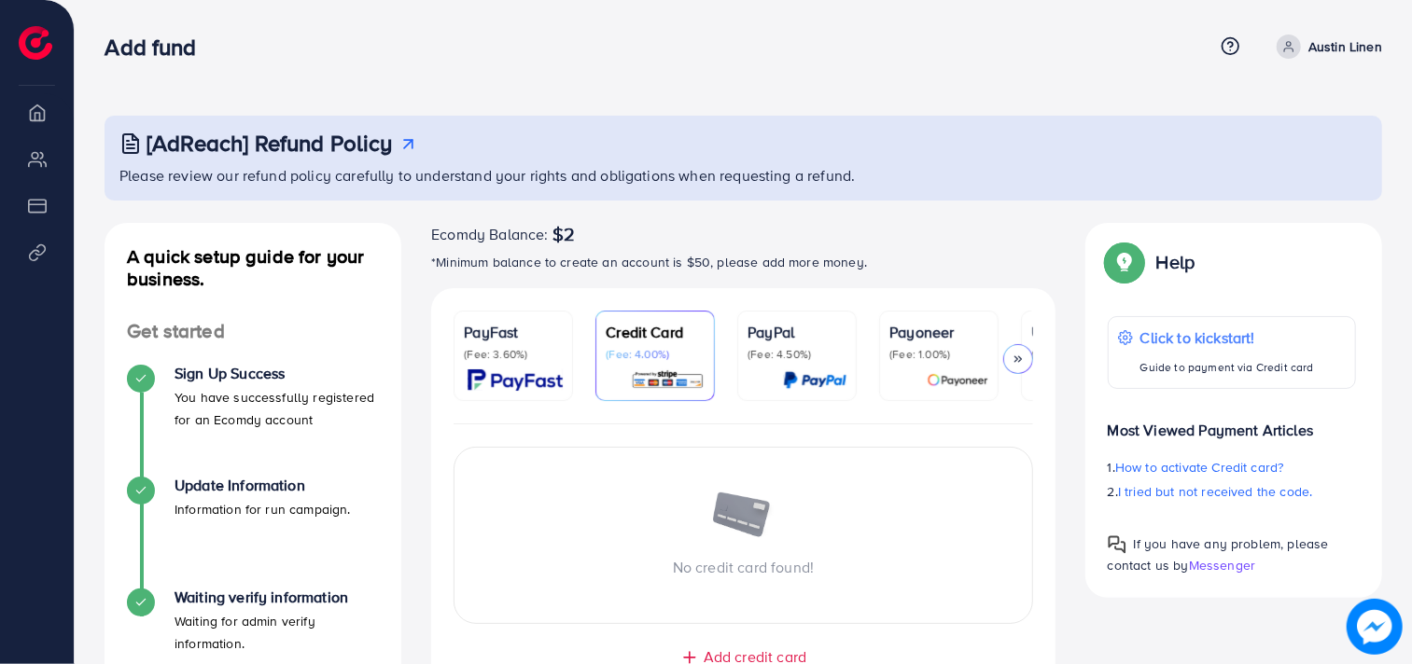
scroll to position [523, 0]
